Goal: Information Seeking & Learning: Check status

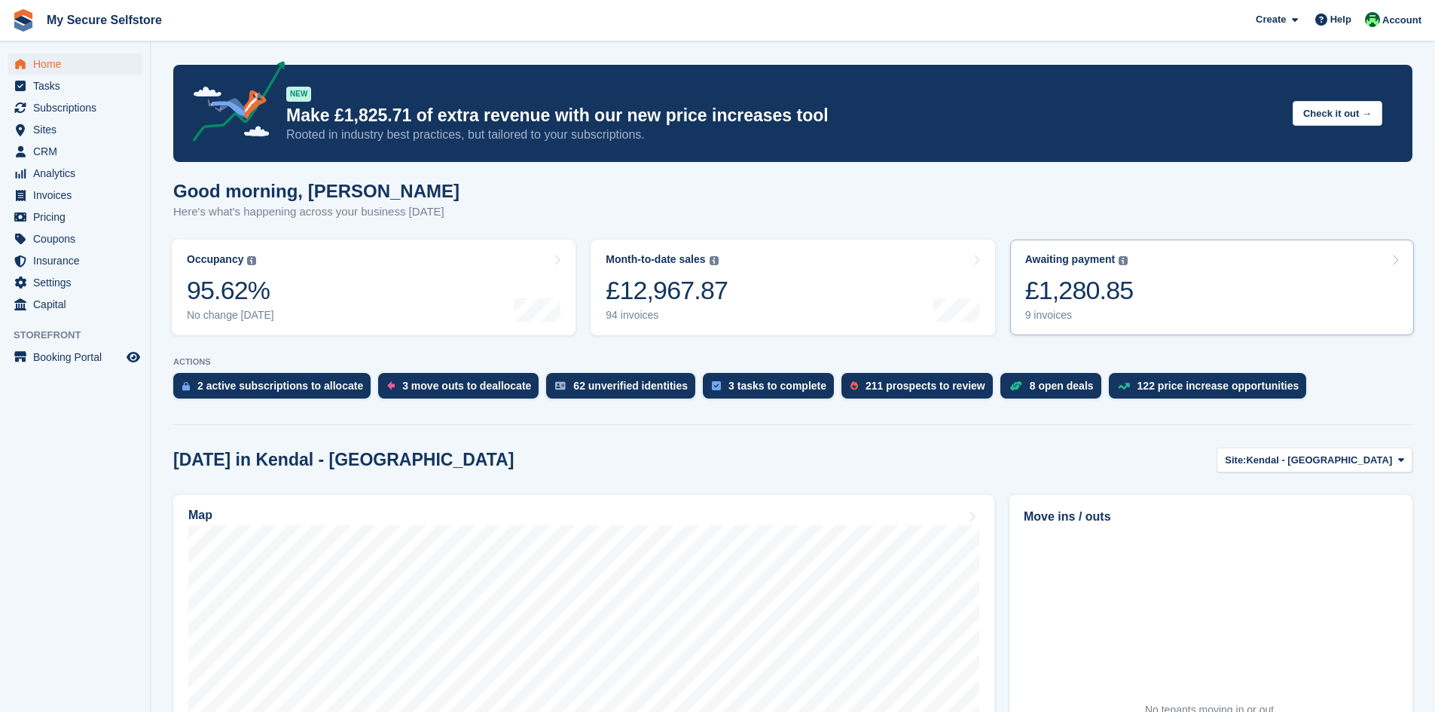
click at [1099, 295] on div "£1,280.85" at bounding box center [1079, 290] width 109 height 31
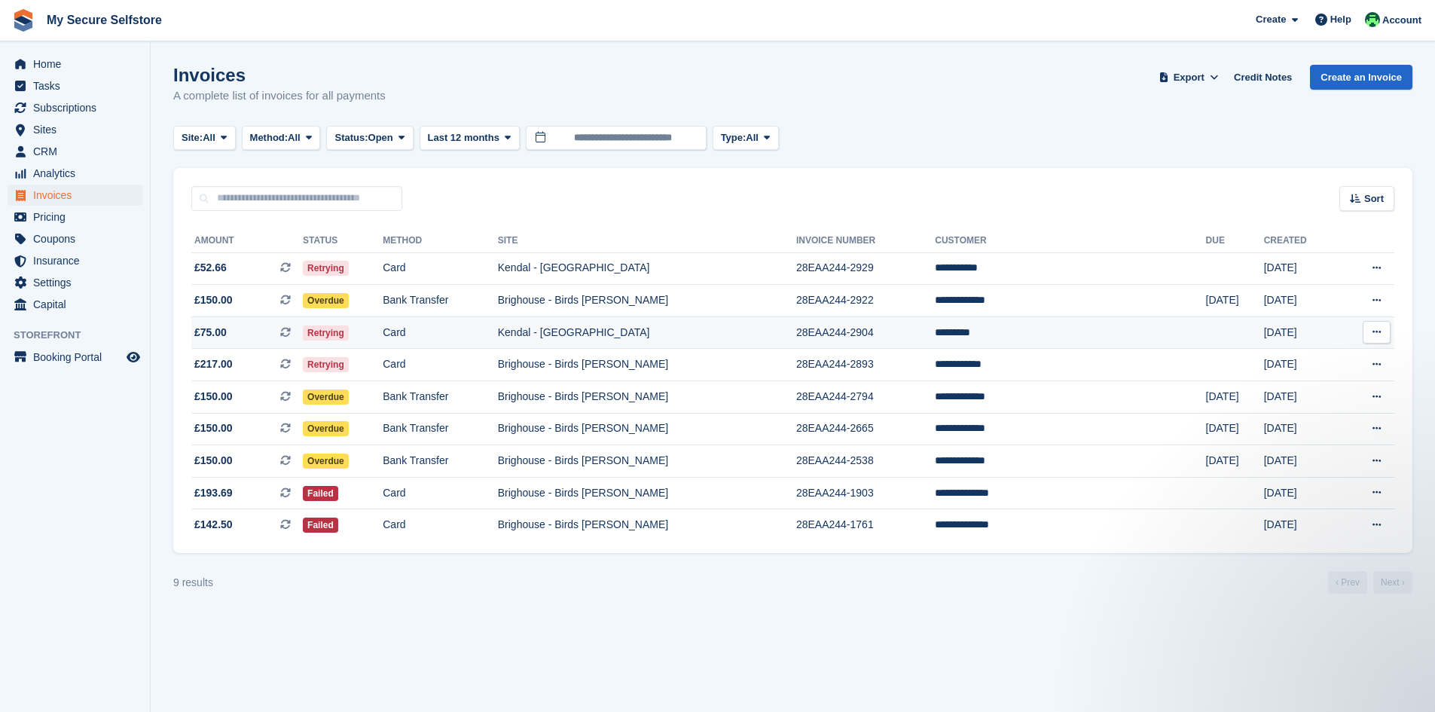
click at [986, 332] on td "*********" at bounding box center [1070, 332] width 270 height 32
click at [339, 269] on span "Retrying" at bounding box center [326, 268] width 46 height 15
click at [67, 174] on span "Analytics" at bounding box center [78, 173] width 90 height 21
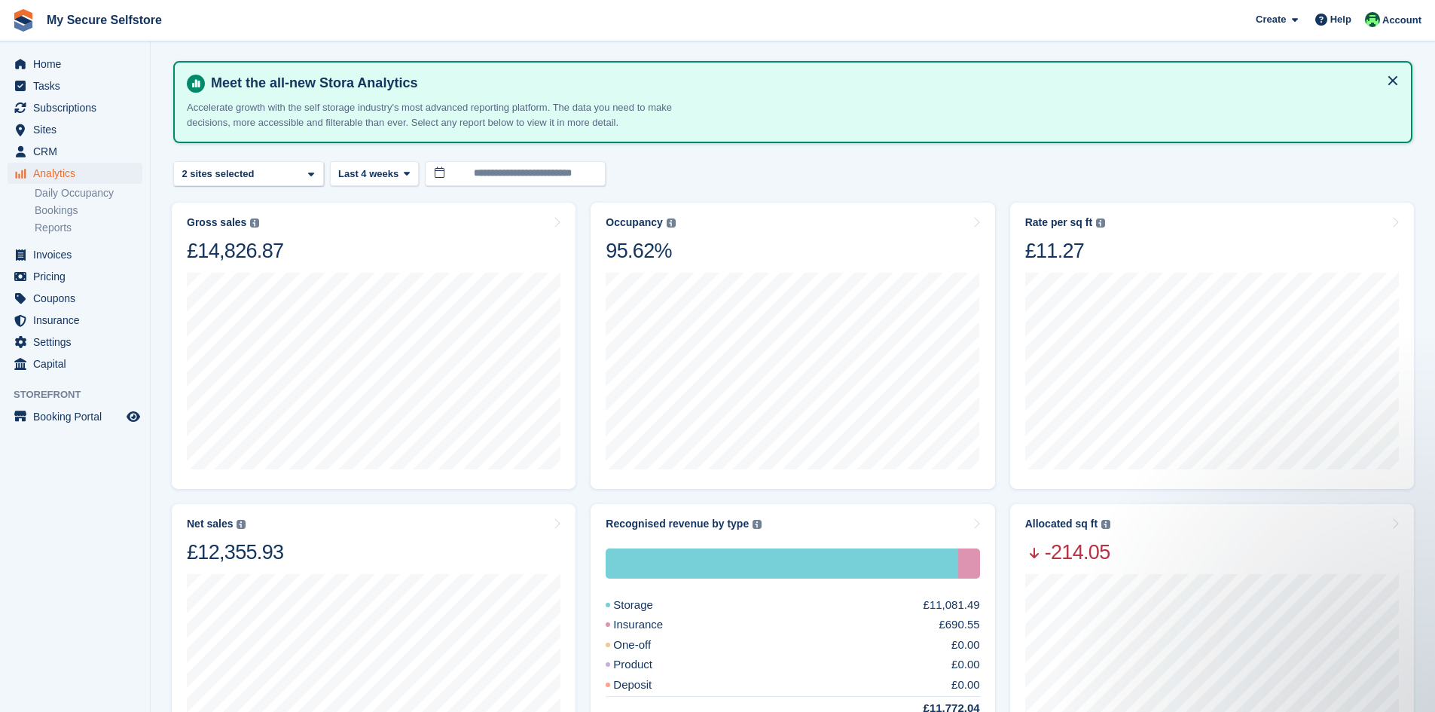
scroll to position [36, 0]
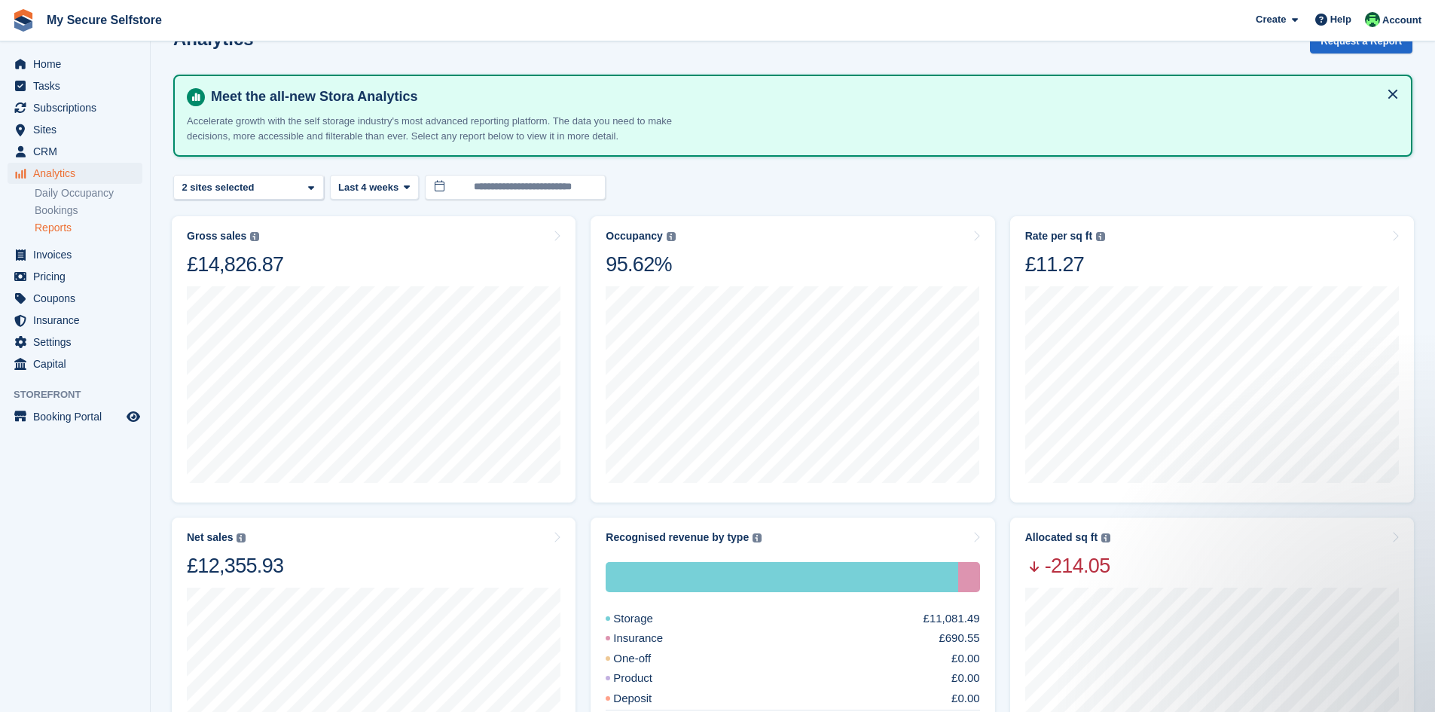
click at [75, 229] on link "Reports" at bounding box center [89, 228] width 108 height 14
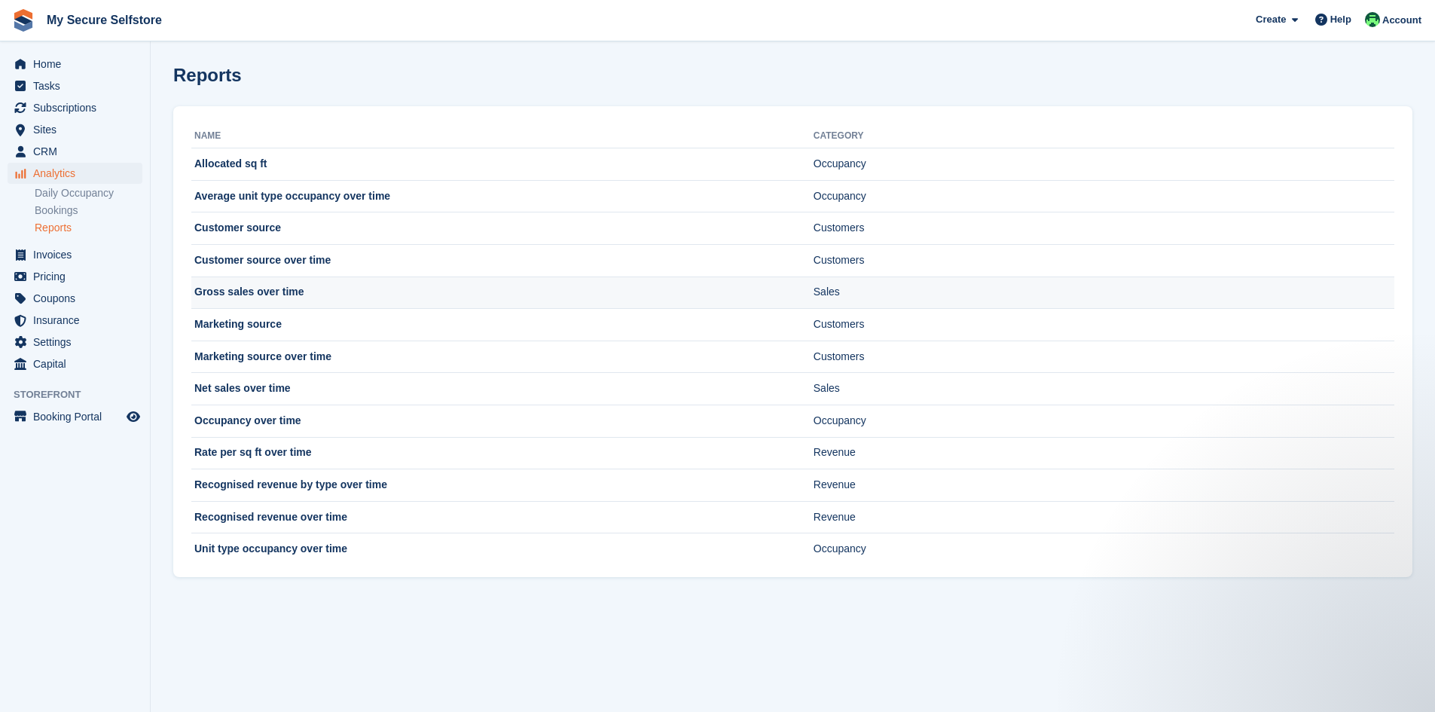
click at [833, 289] on td "Sales" at bounding box center [1104, 293] width 581 height 32
click at [219, 293] on td "Gross sales over time" at bounding box center [502, 293] width 622 height 32
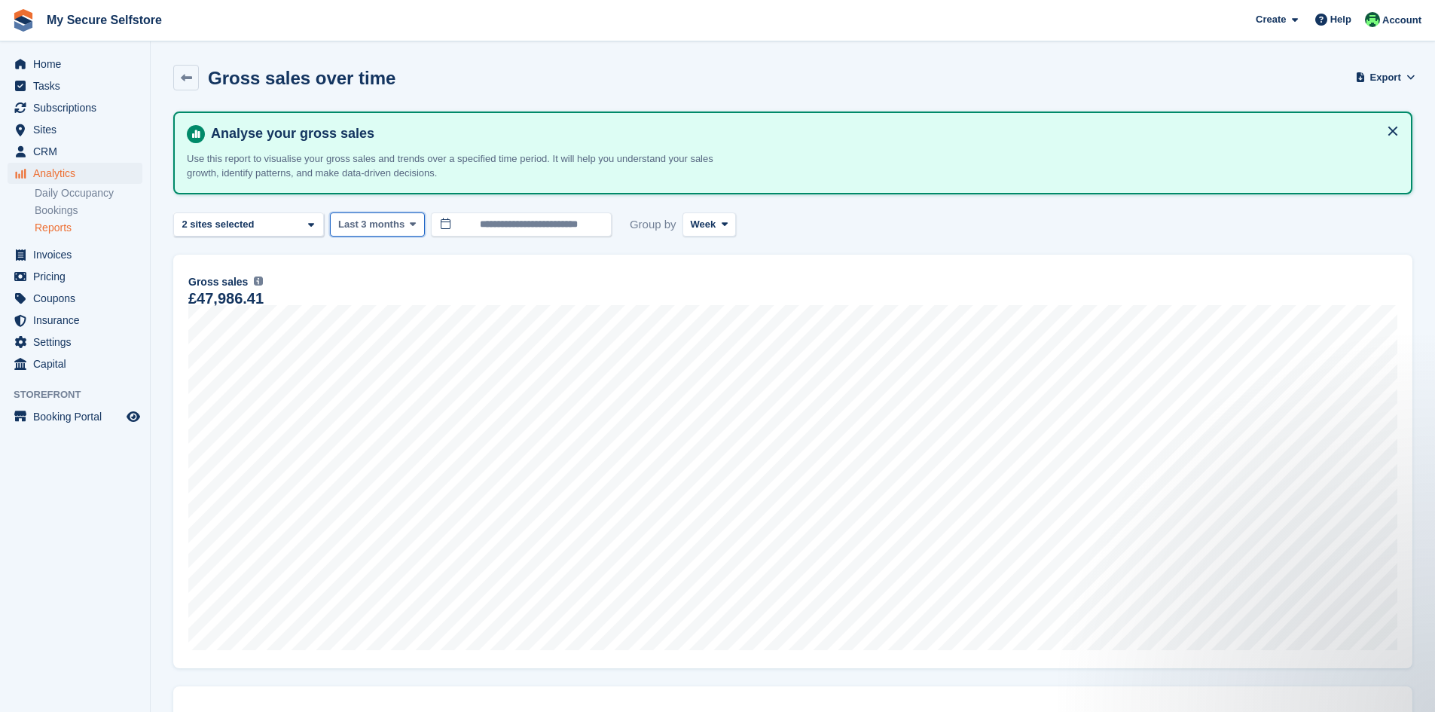
click at [407, 230] on span at bounding box center [413, 225] width 12 height 12
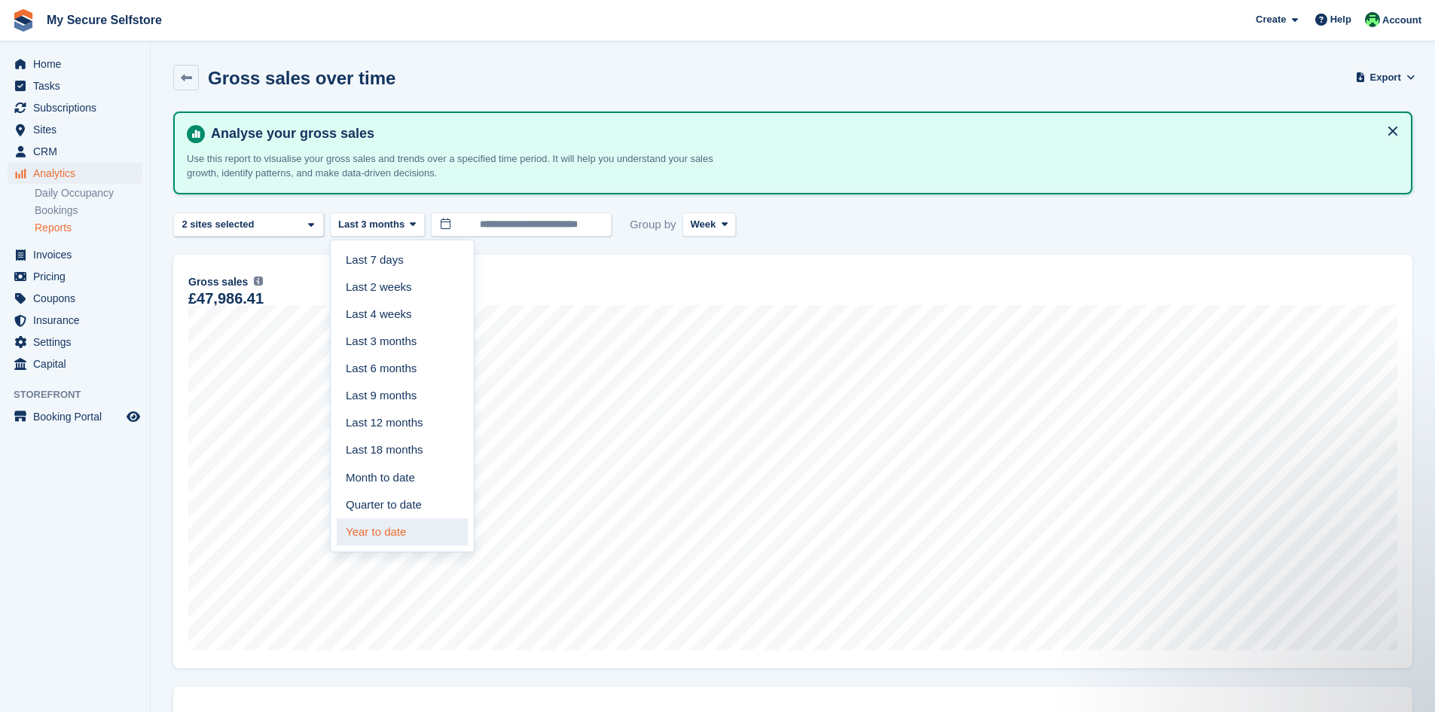
click at [375, 529] on link "Year to date" at bounding box center [402, 531] width 131 height 27
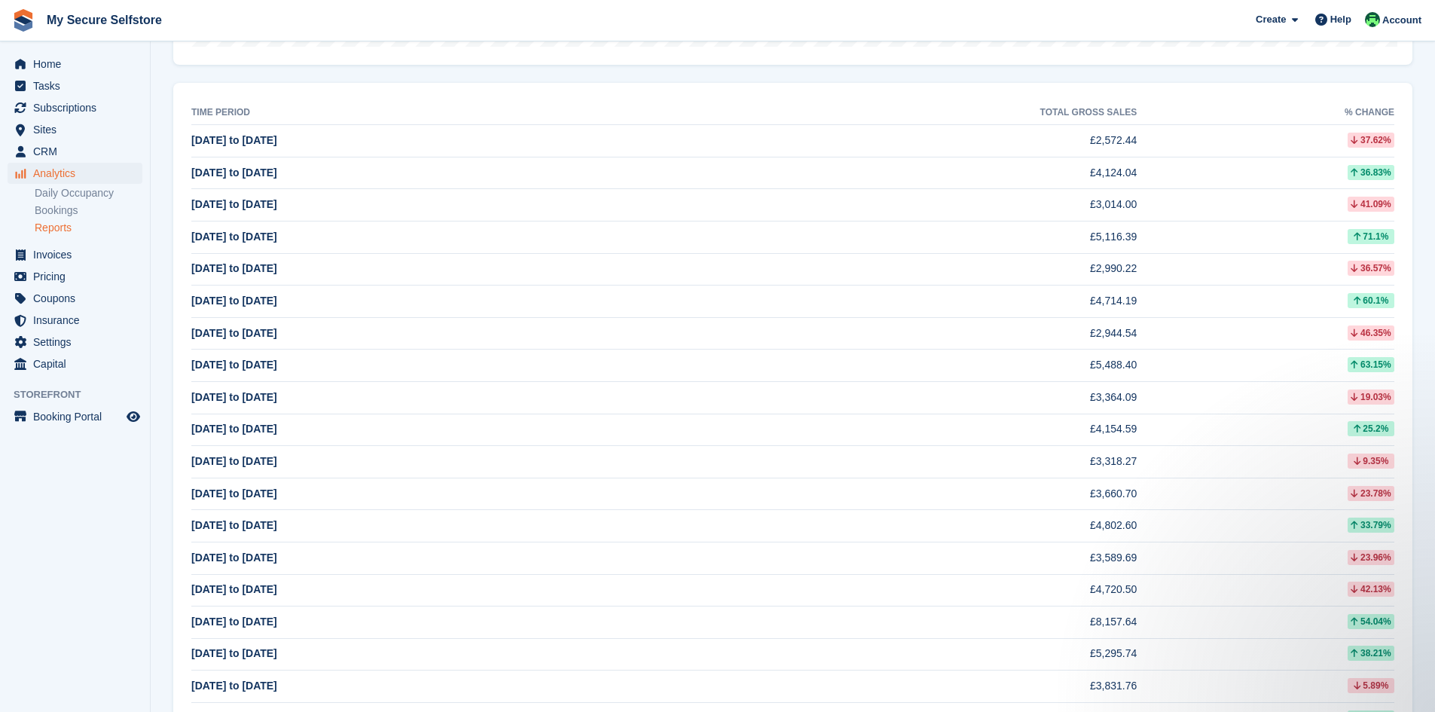
scroll to position [319, 0]
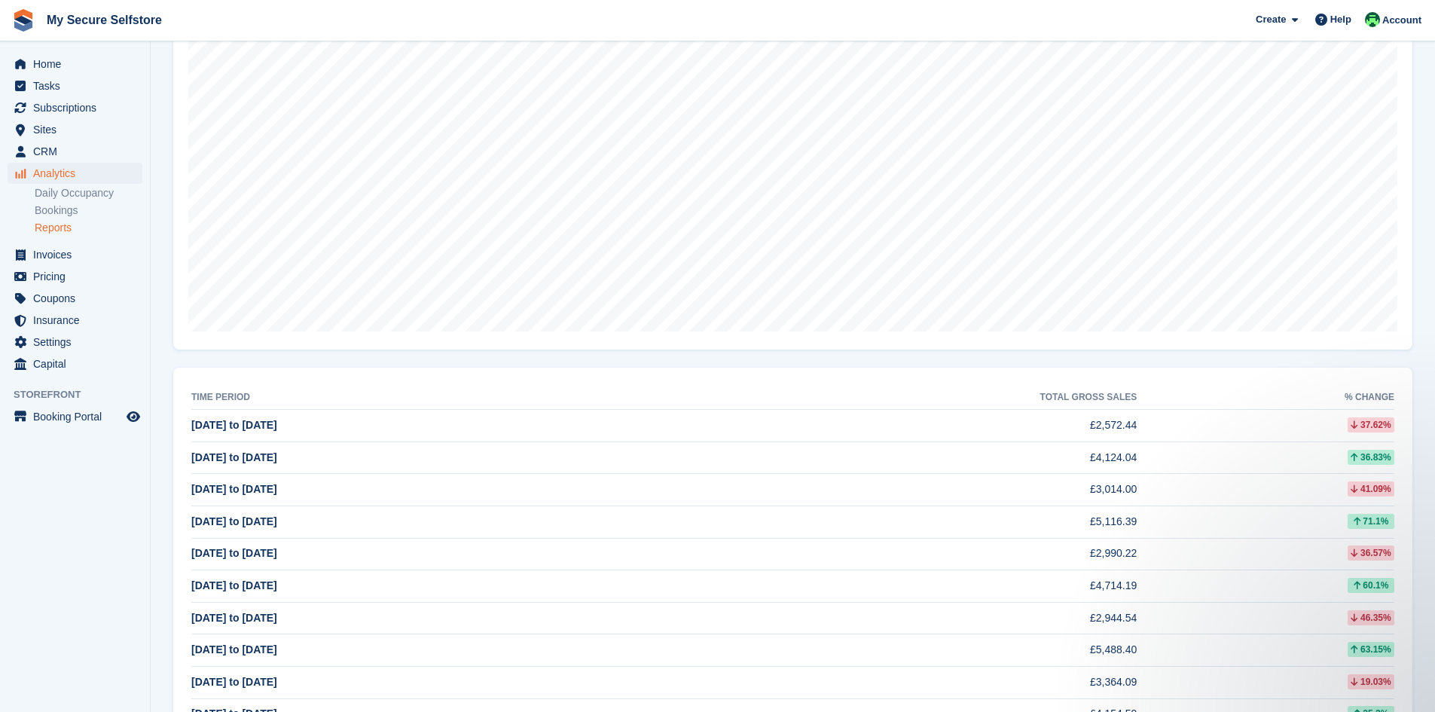
click at [160, 371] on section "**********" at bounding box center [793, 611] width 1285 height 1860
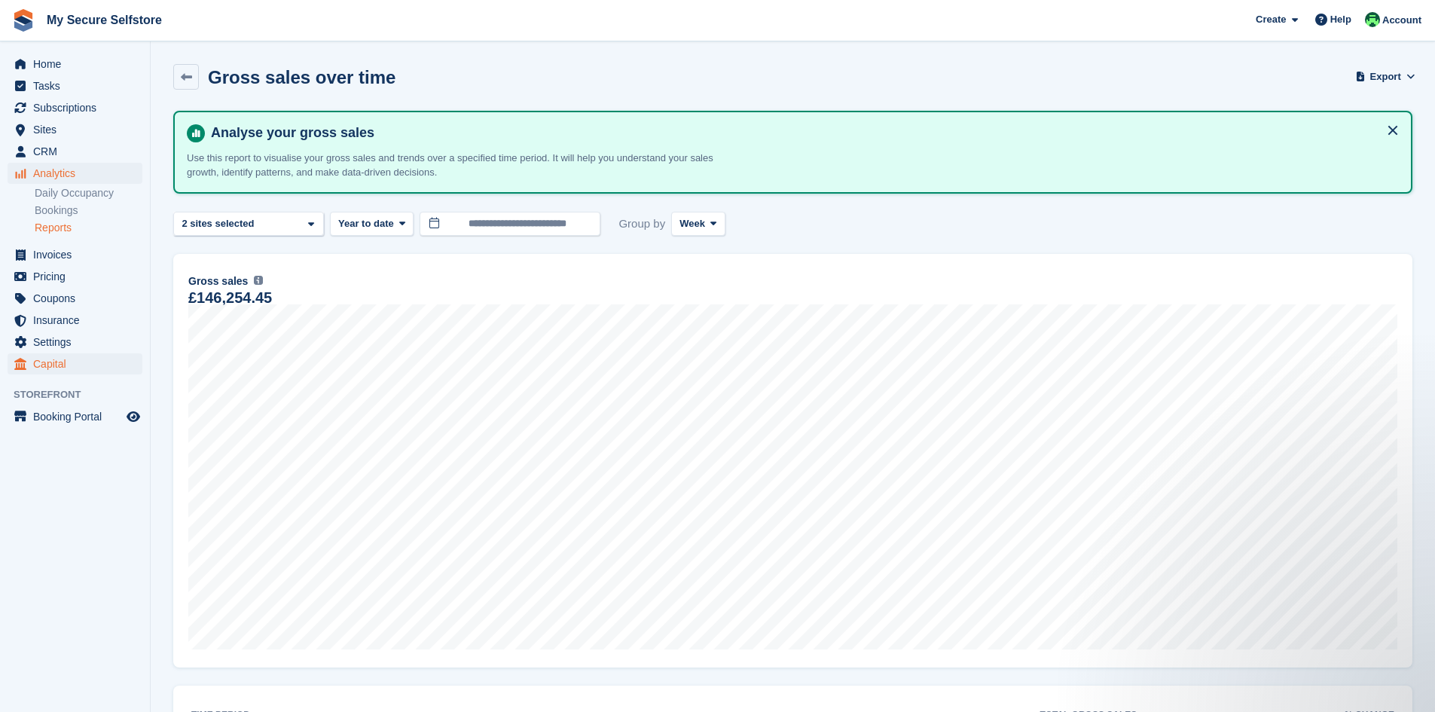
scroll to position [0, 0]
click at [51, 68] on span "Home" at bounding box center [78, 63] width 90 height 21
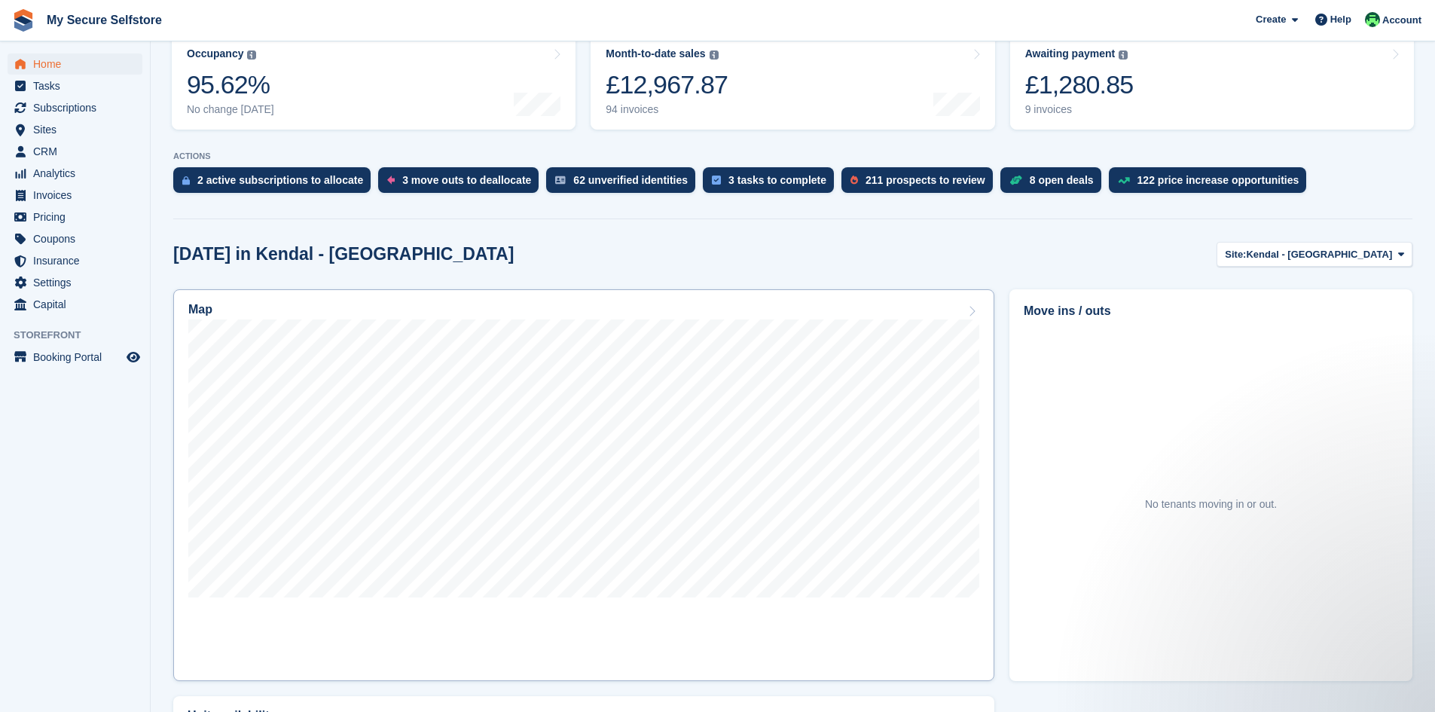
scroll to position [226, 0]
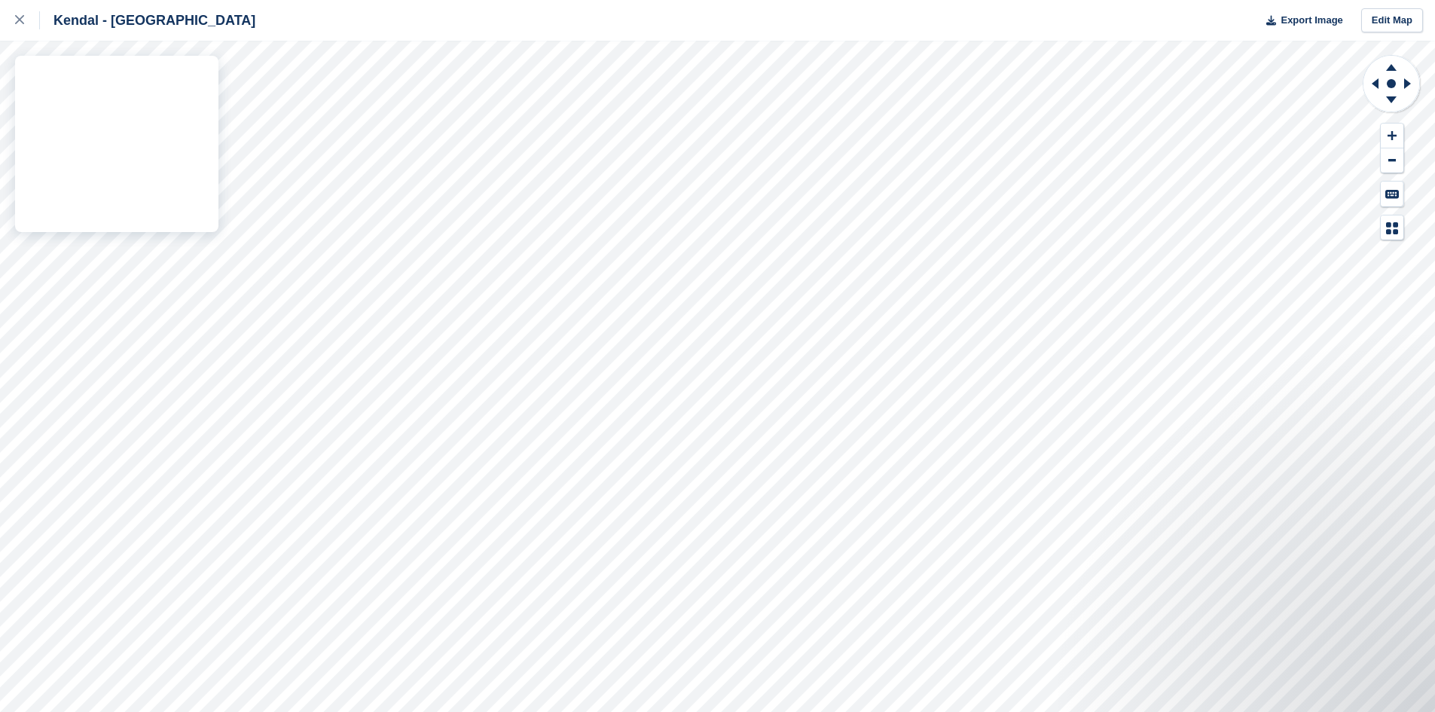
click at [116, 167] on div "Kendal - Mintsfeet Road South Export Image Edit Map" at bounding box center [717, 356] width 1435 height 712
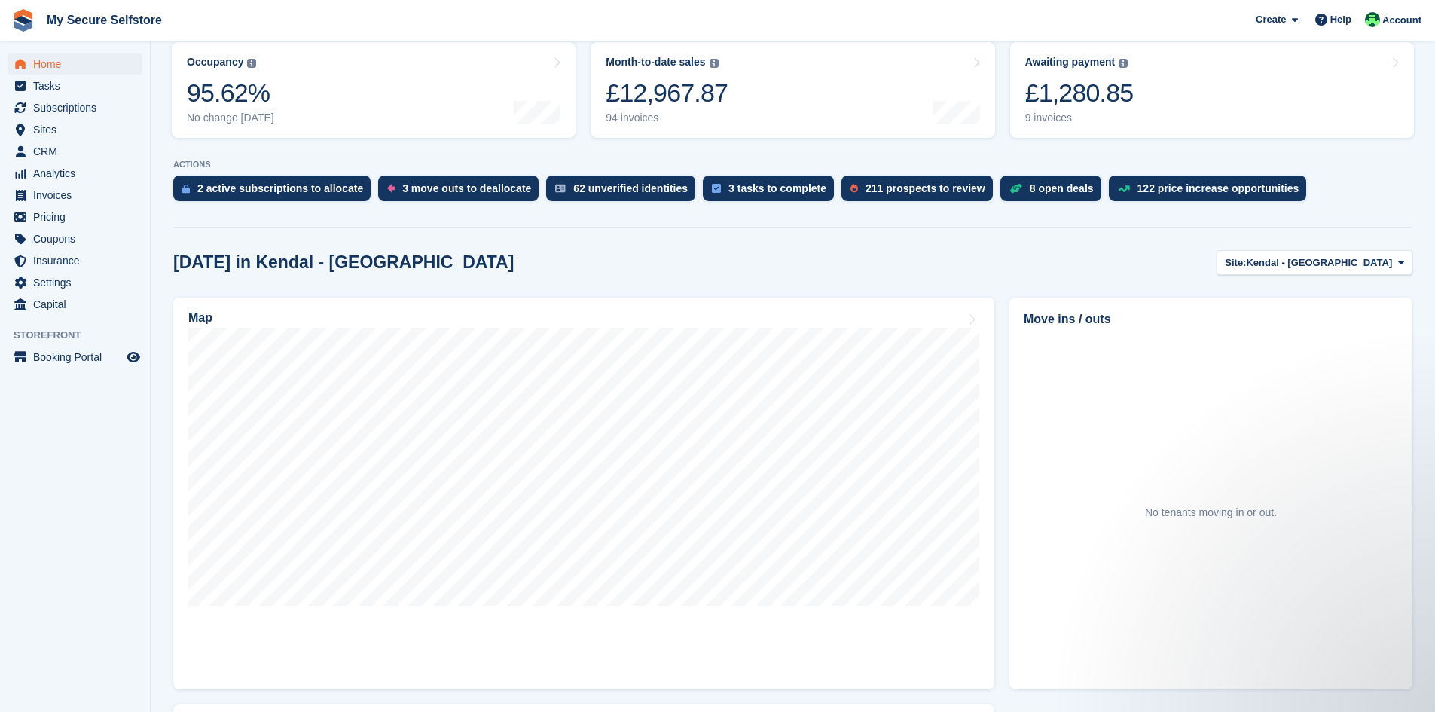
scroll to position [151, 0]
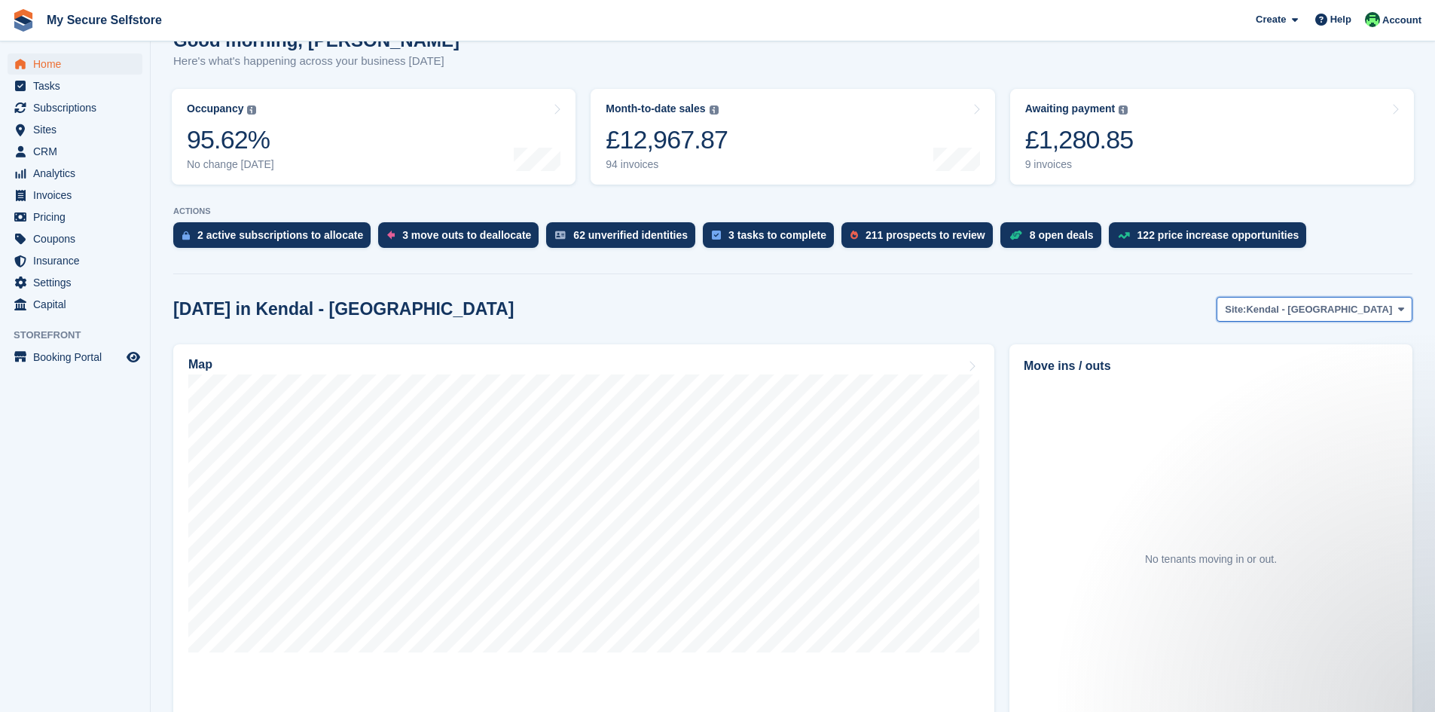
click at [1402, 309] on icon at bounding box center [1401, 309] width 6 height 10
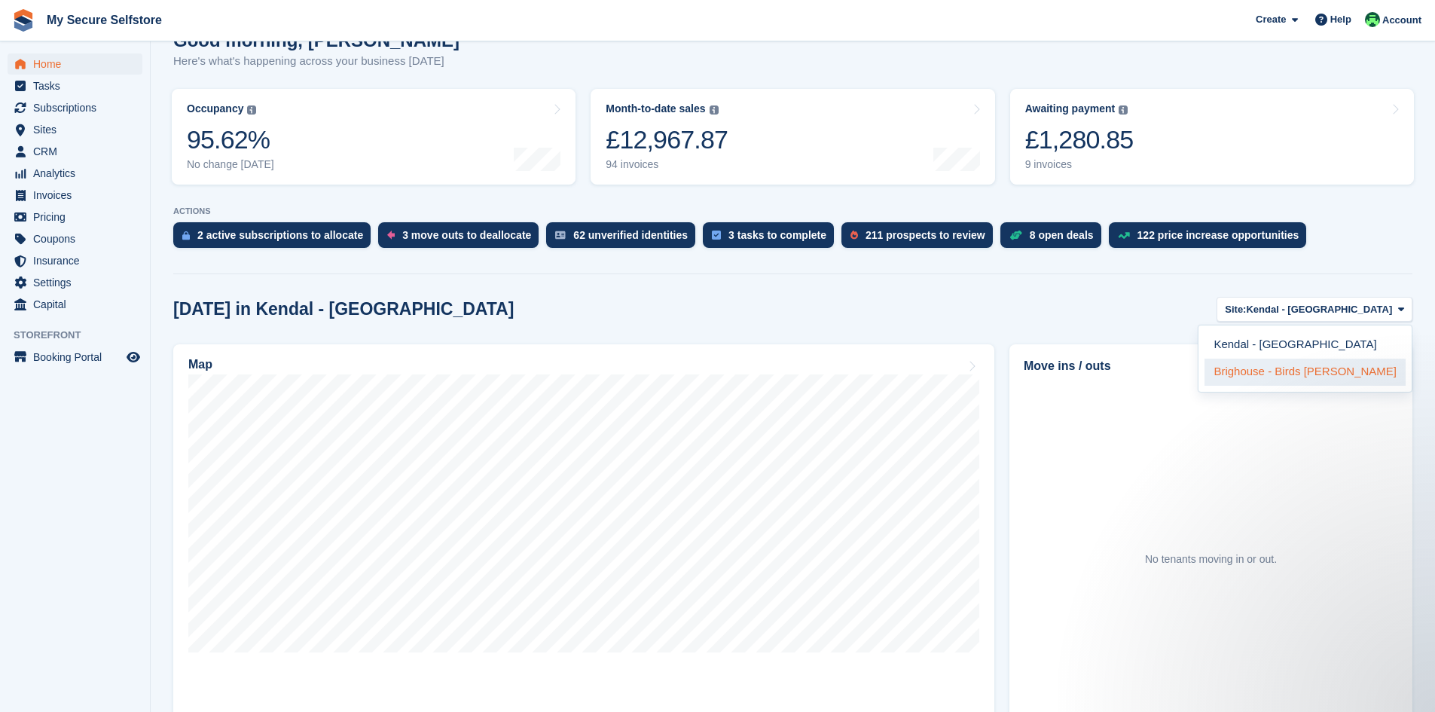
click at [1341, 370] on link "Brighouse - Birds [PERSON_NAME]" at bounding box center [1305, 372] width 201 height 27
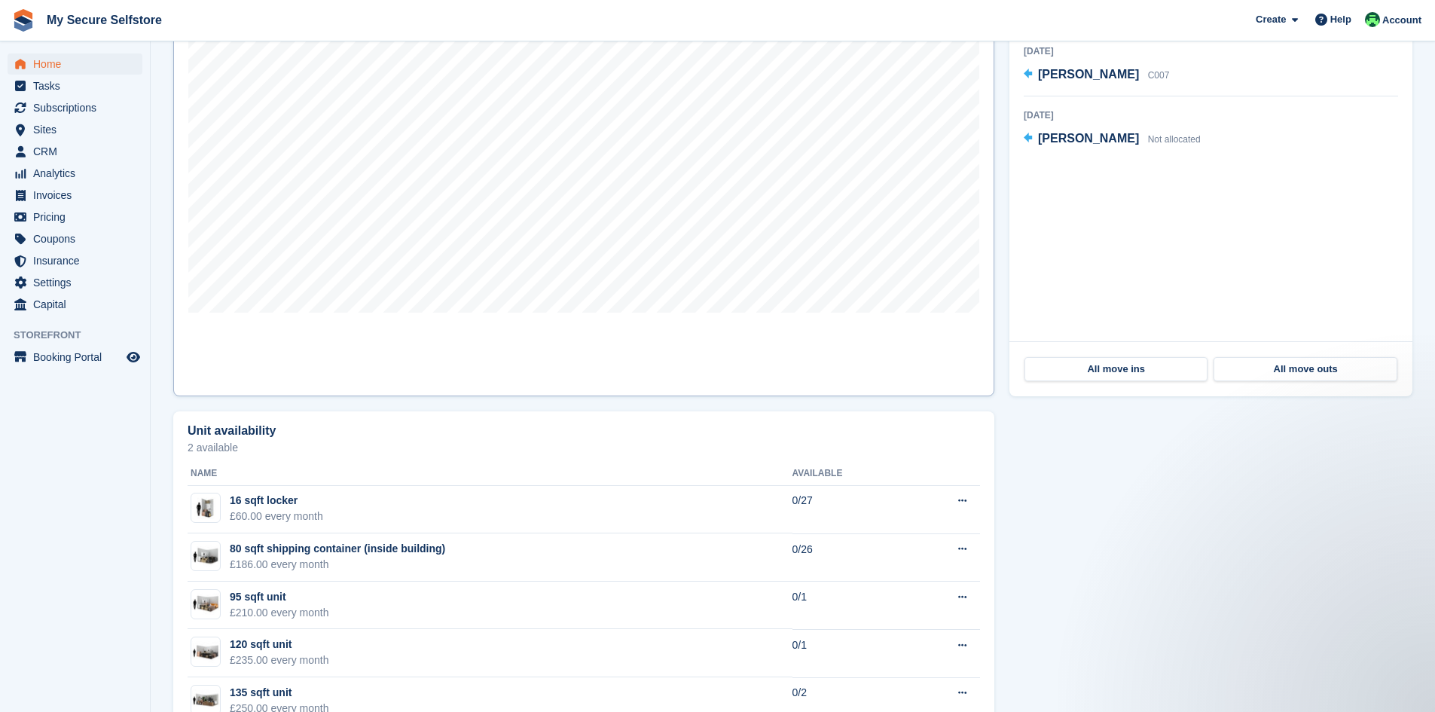
scroll to position [527, 0]
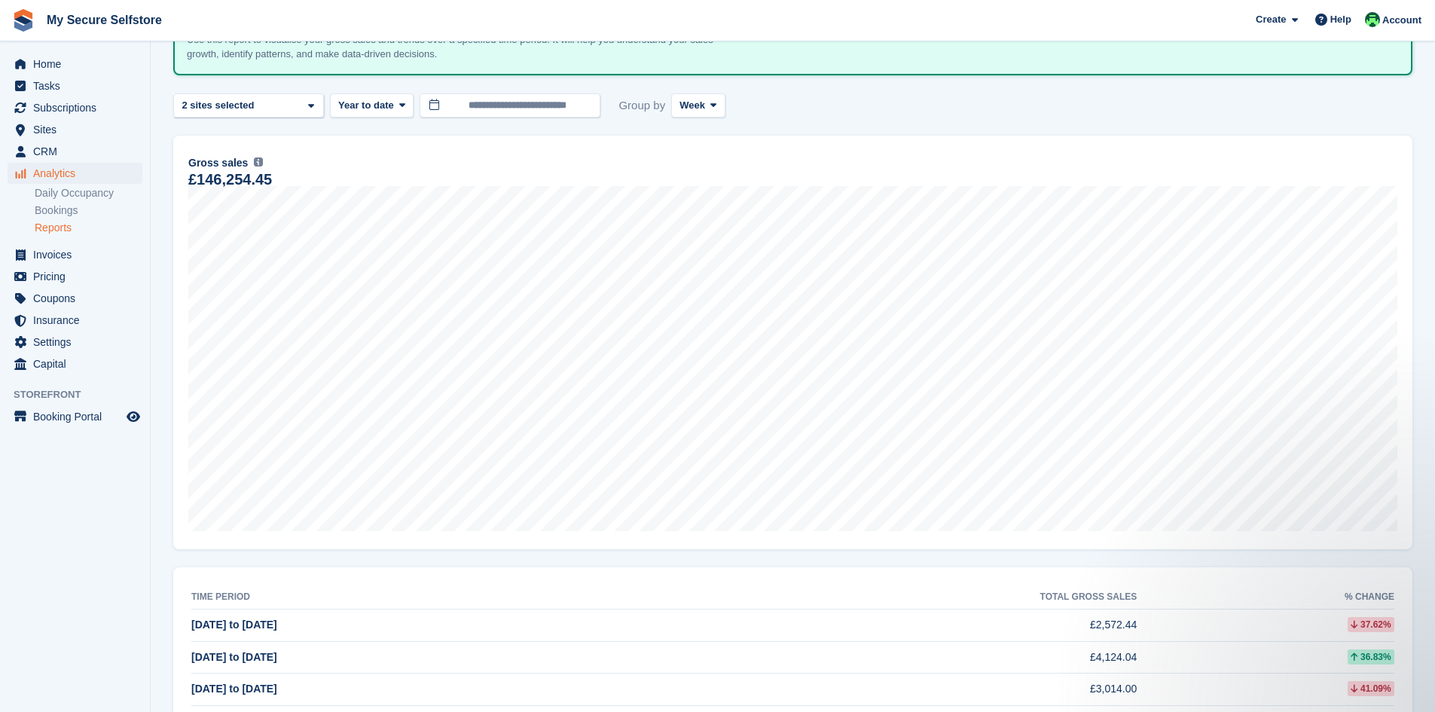
scroll to position [301, 0]
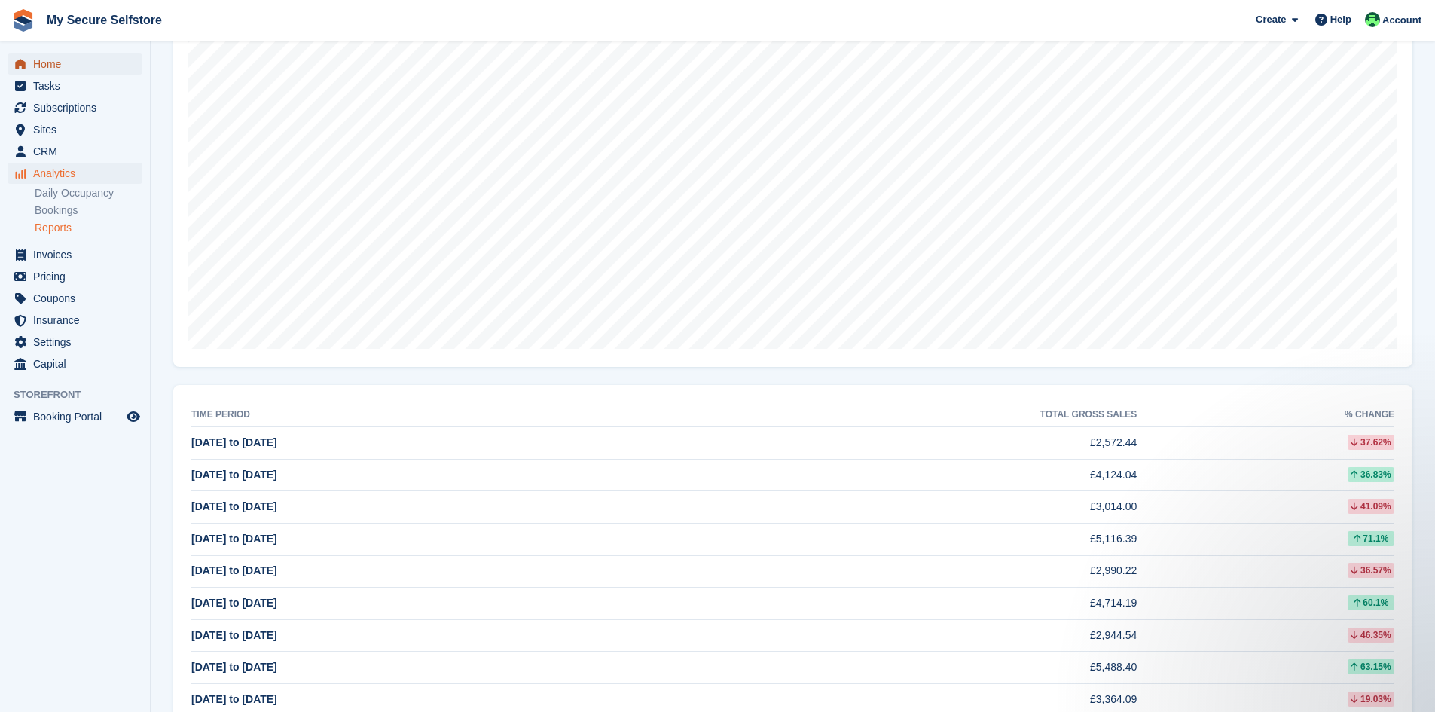
click at [42, 66] on span "Home" at bounding box center [78, 63] width 90 height 21
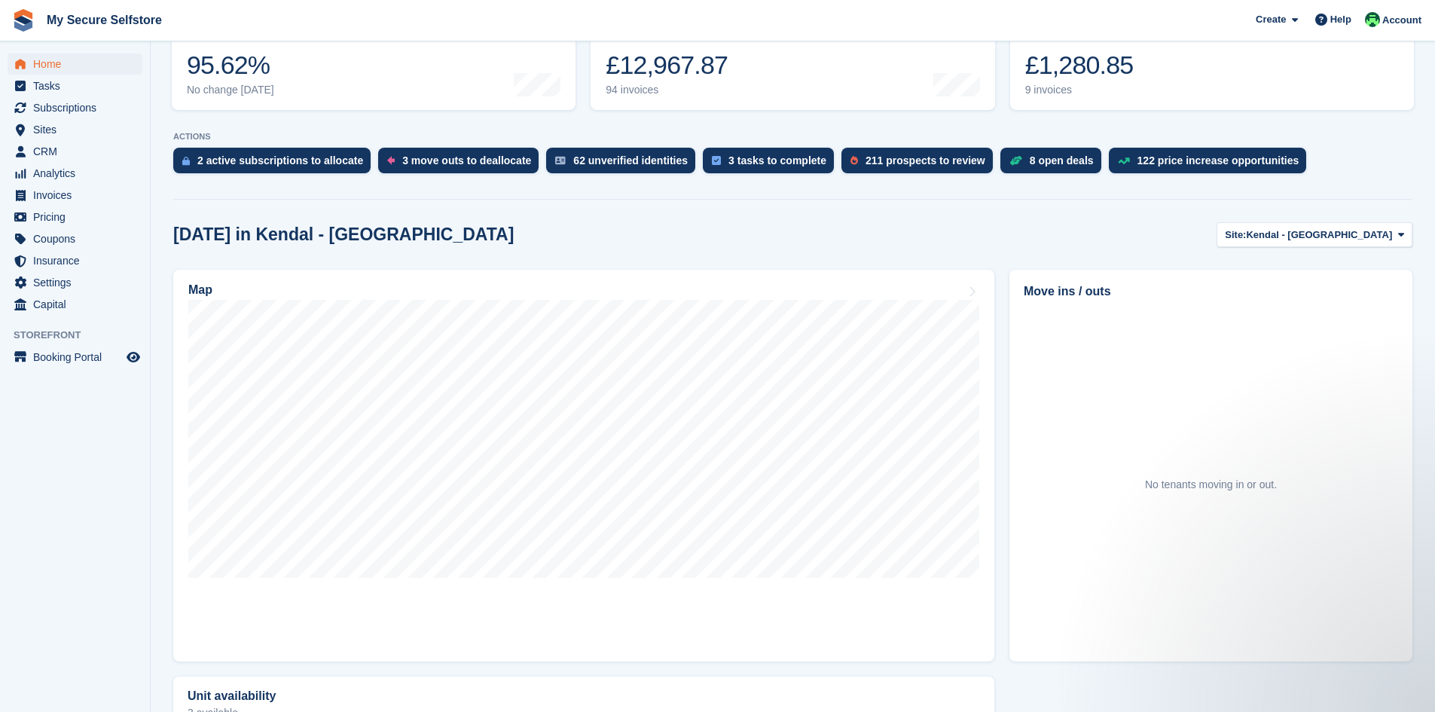
scroll to position [226, 0]
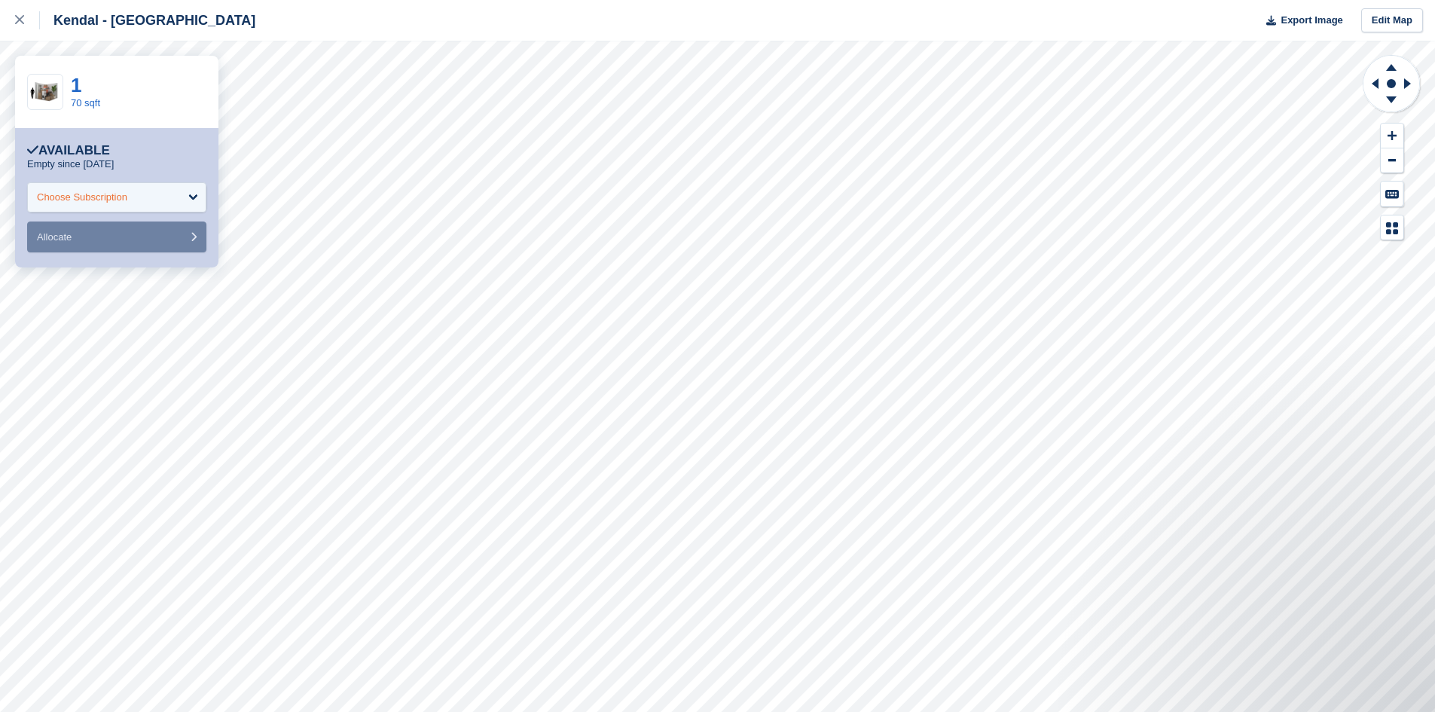
click at [195, 196] on div "Choose Subscription" at bounding box center [116, 197] width 179 height 30
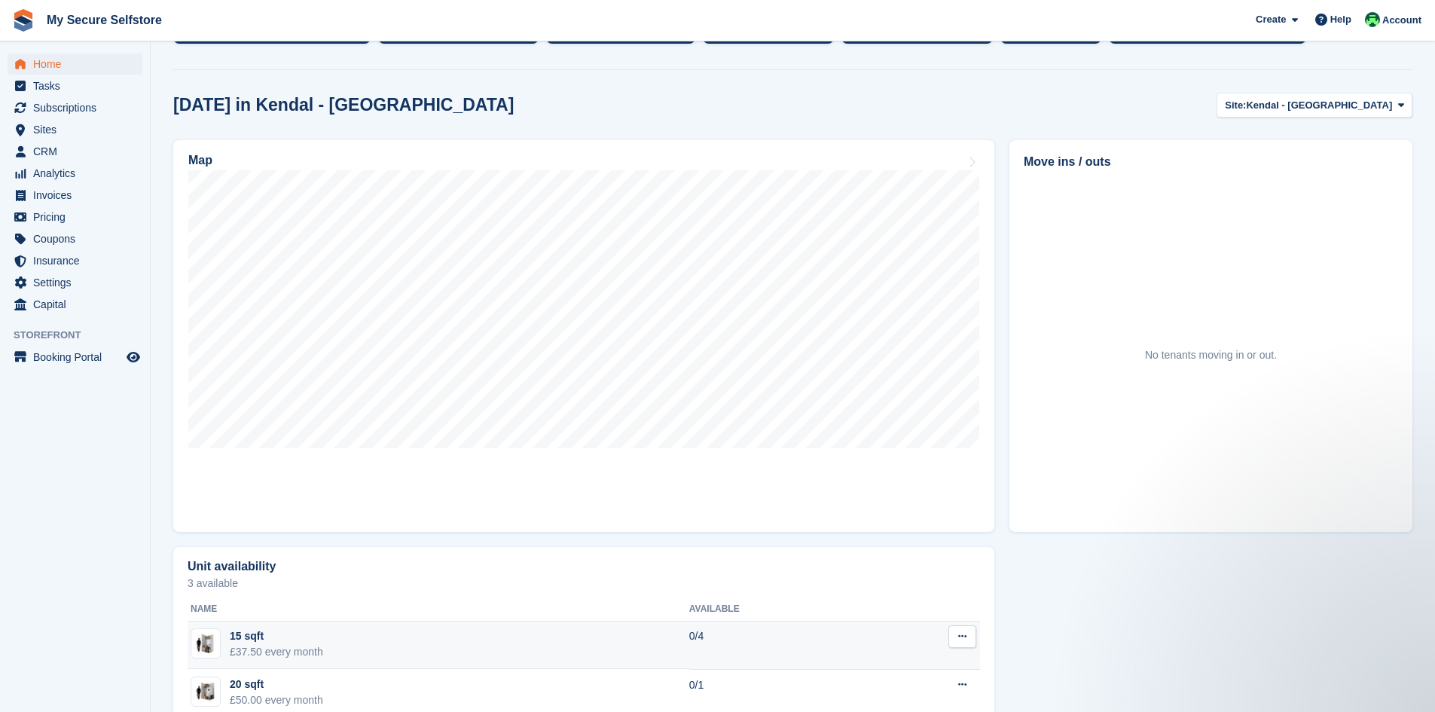
scroll to position [151, 0]
